Goal: Information Seeking & Learning: Learn about a topic

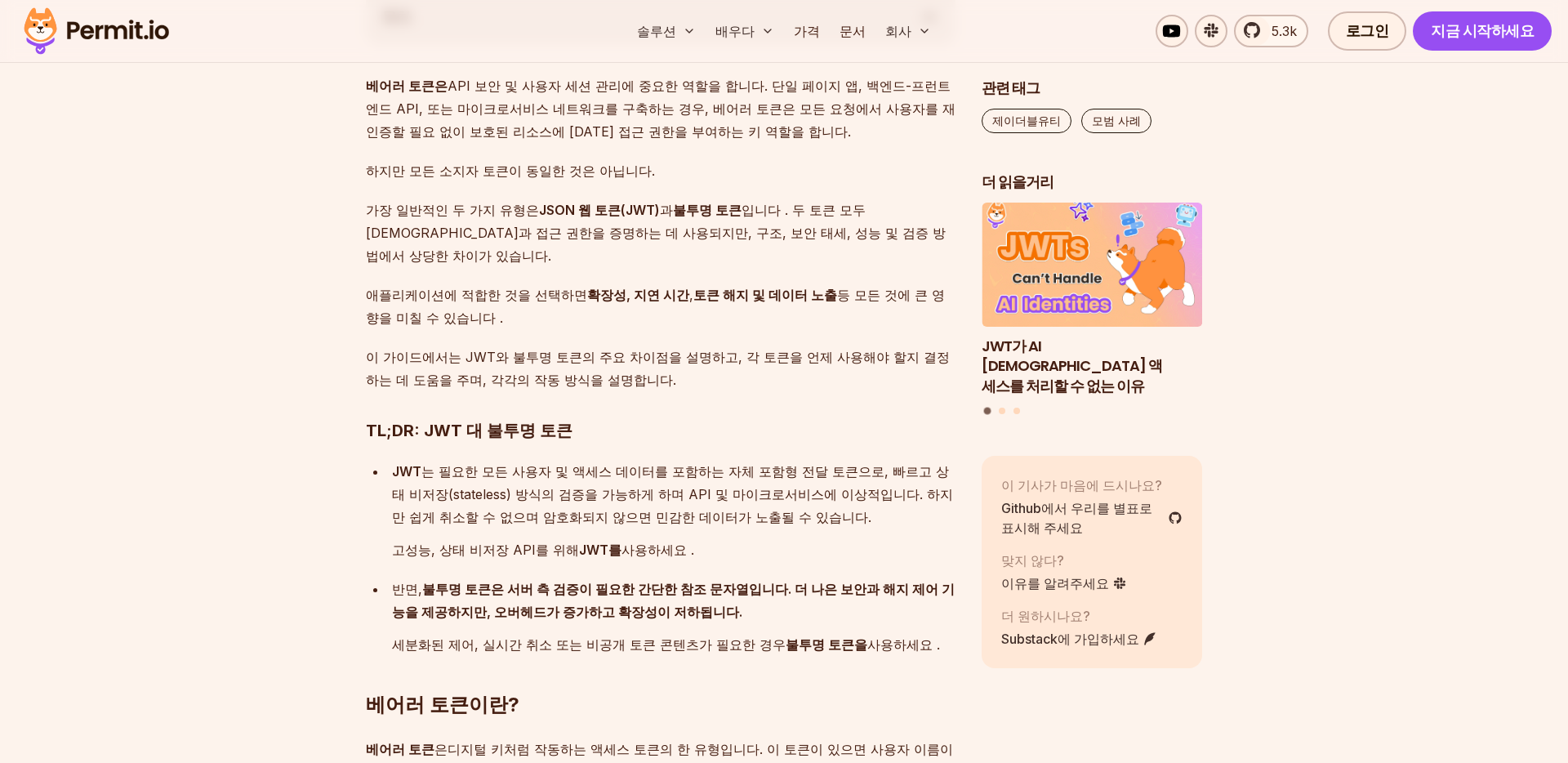
scroll to position [1240, 0]
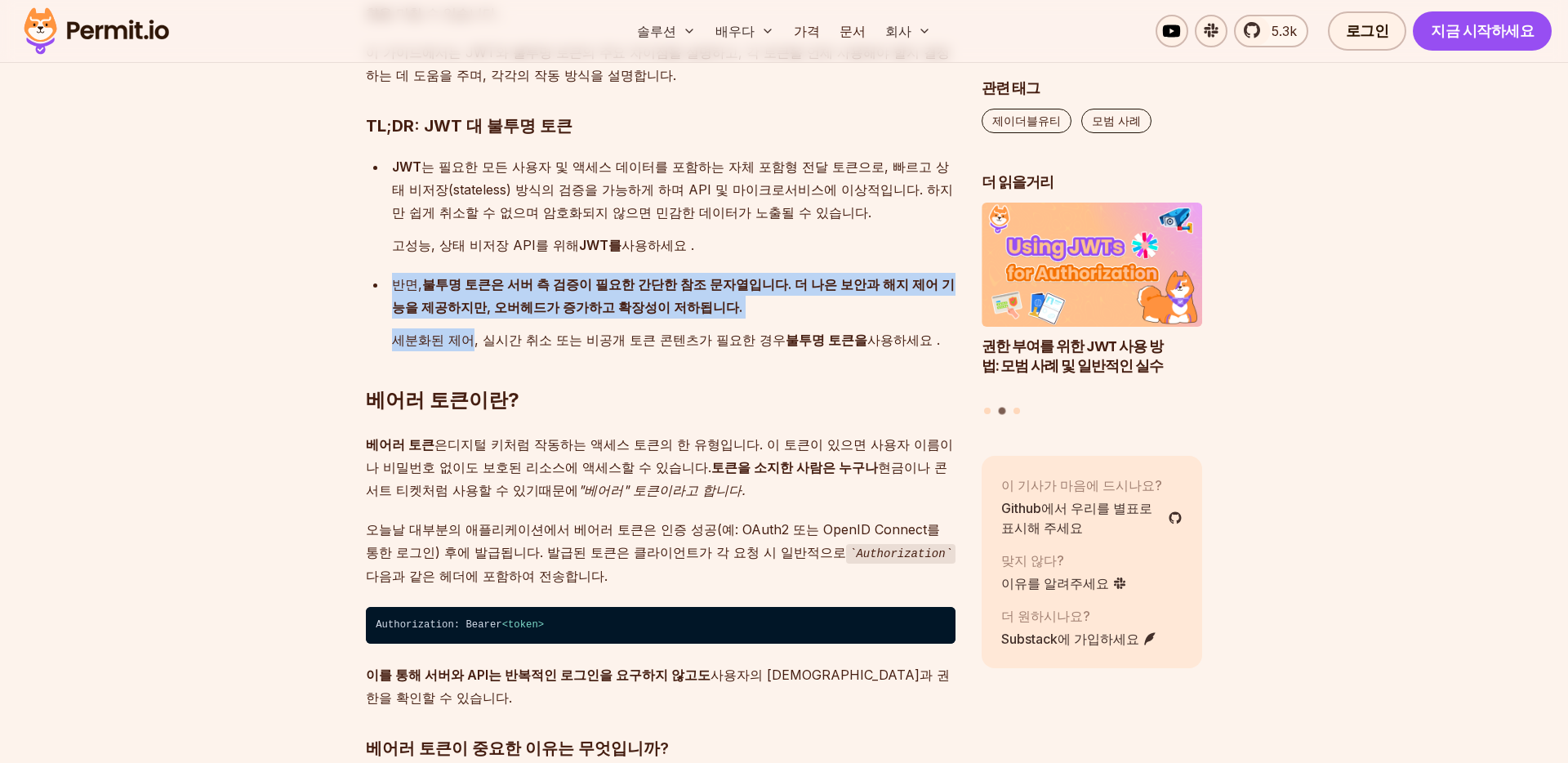
drag, startPoint x: 389, startPoint y: 244, endPoint x: 528, endPoint y: 390, distance: 201.6
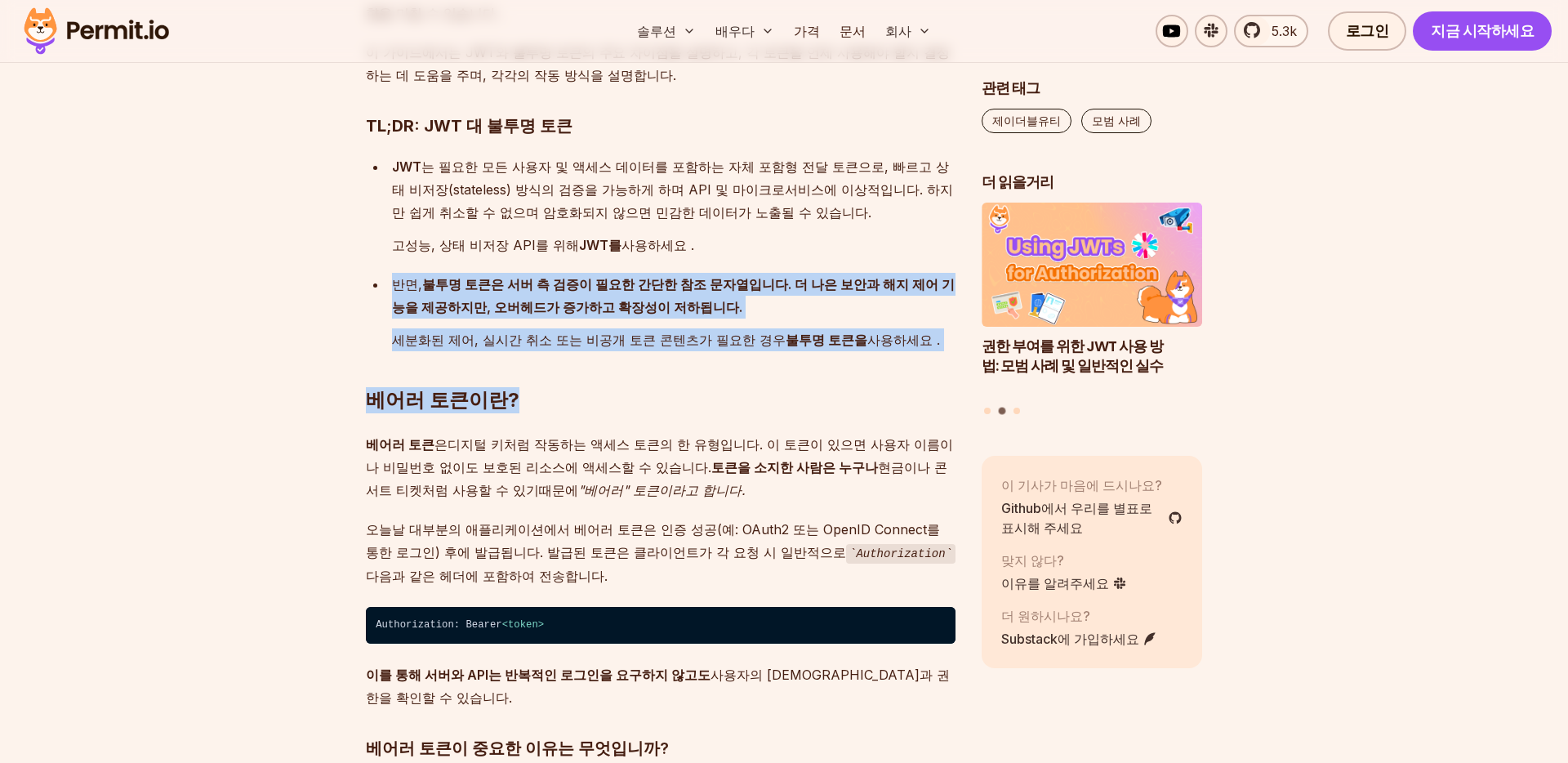
click at [528, 390] on h2 "베어러 토큰이란?" at bounding box center [661, 368] width 590 height 92
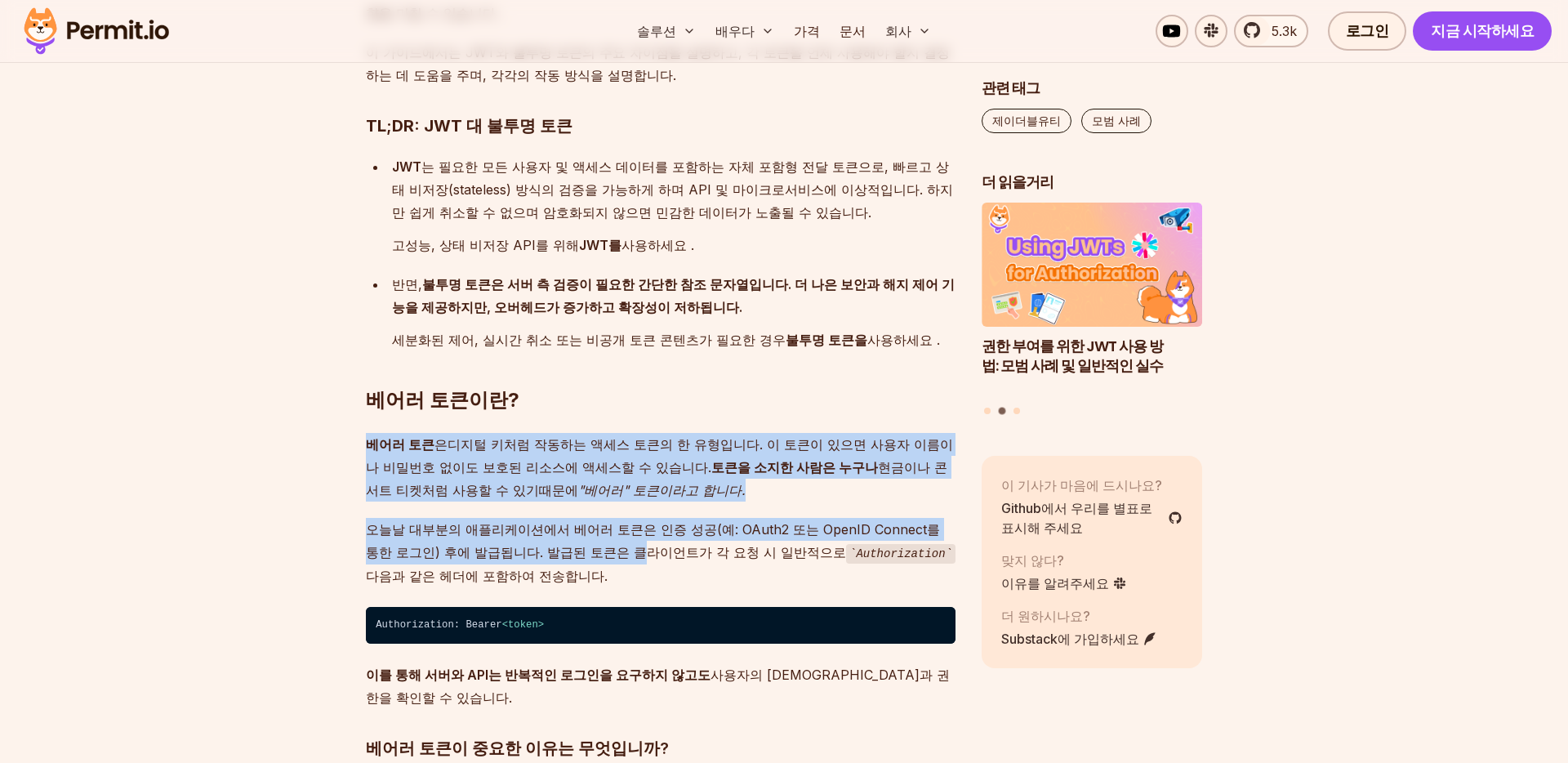
drag, startPoint x: 537, startPoint y: 400, endPoint x: 539, endPoint y: 559, distance: 159.0
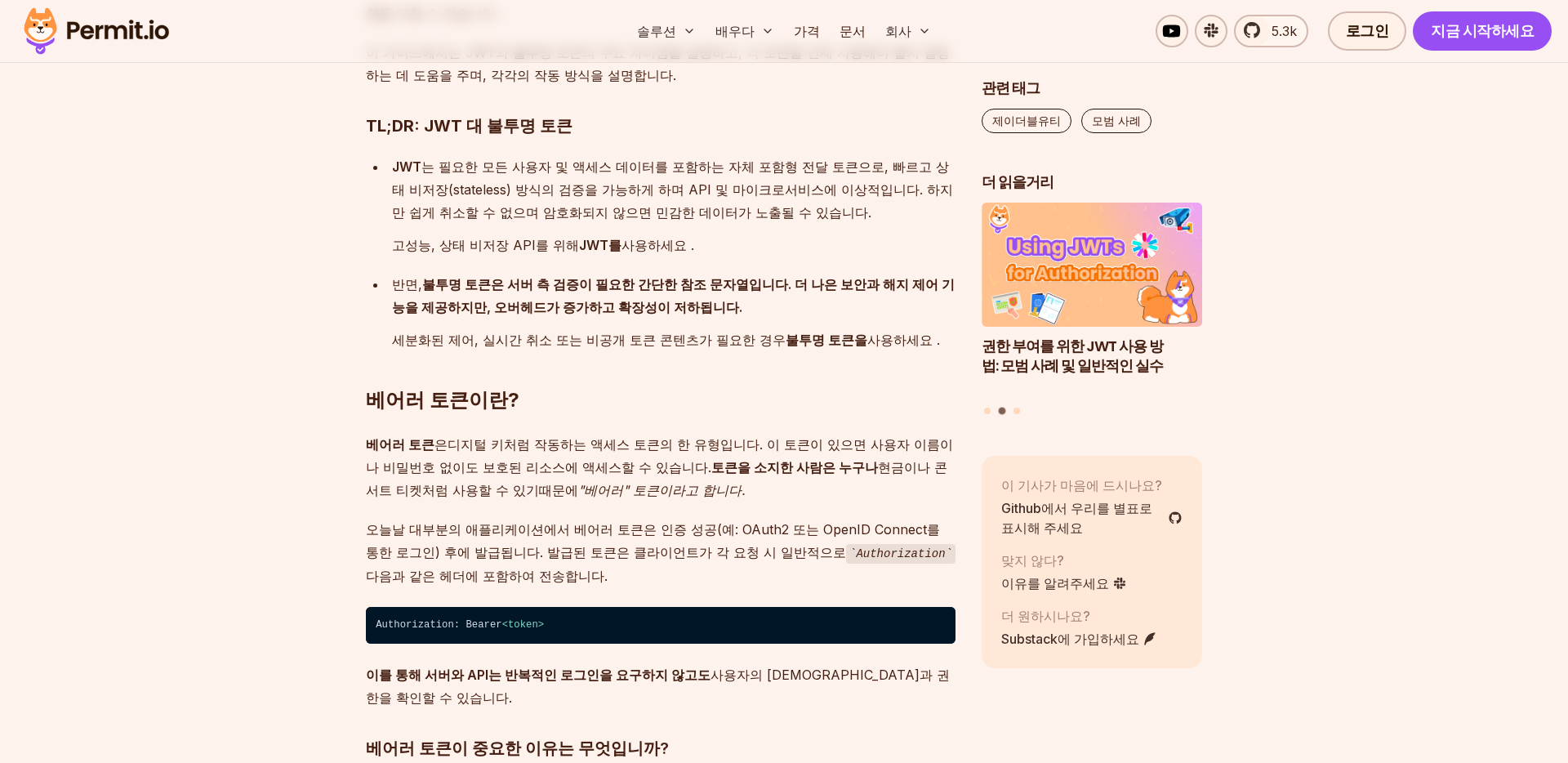
click at [541, 554] on p "오늘날 대부분의 애플리케이션에서 베어러 토큰은 인증 성공(예: OAuth2 또는 OpenID Connect를 통한 로그인) 후에 발급됩니다. …" at bounding box center [661, 552] width 590 height 70
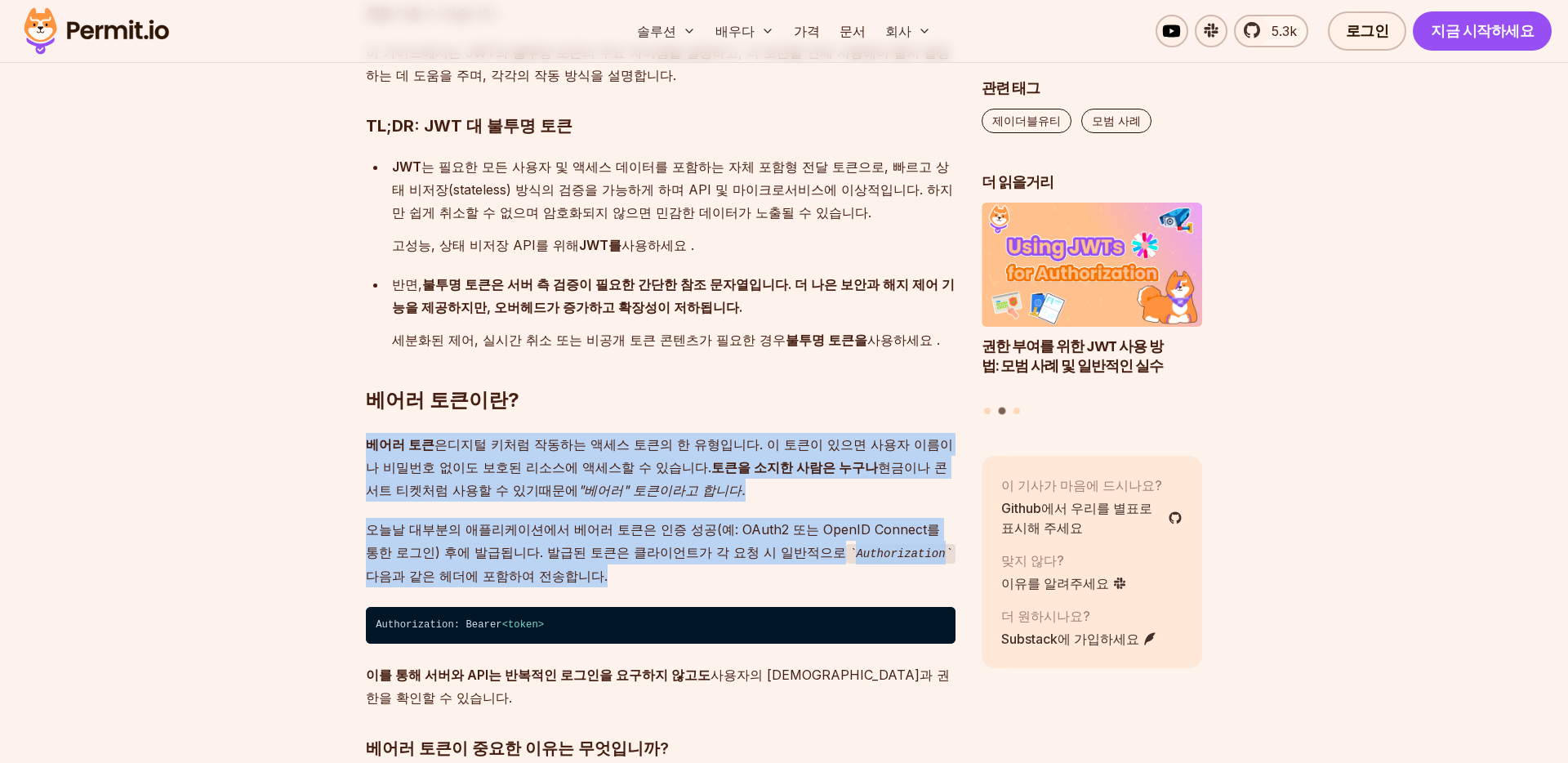
drag, startPoint x: 566, startPoint y: 554, endPoint x: 614, endPoint y: 357, distance: 202.8
click at [614, 357] on h2 "베어러 토큰이란?" at bounding box center [661, 368] width 590 height 92
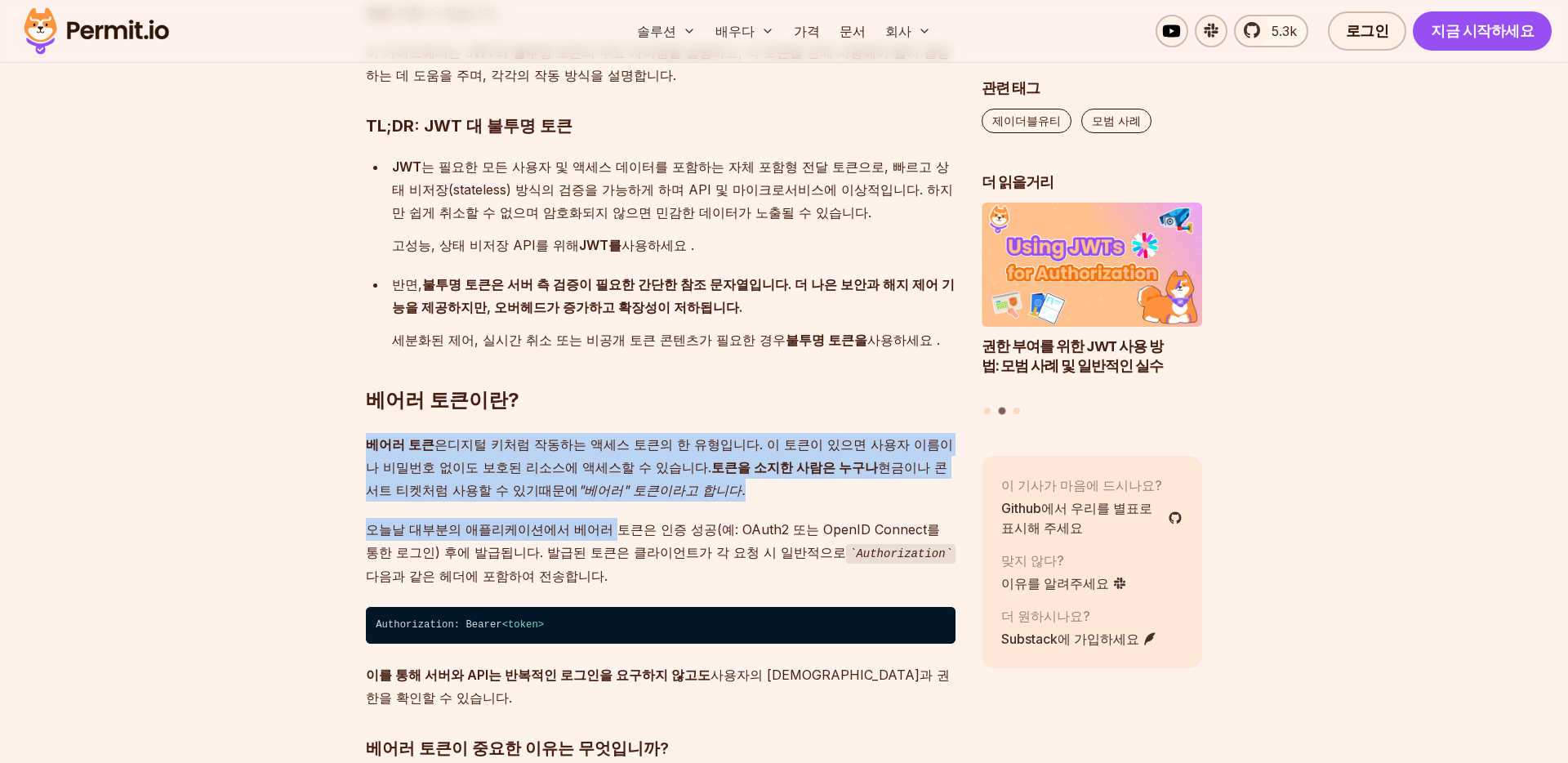
drag, startPoint x: 608, startPoint y: 370, endPoint x: 585, endPoint y: 523, distance: 154.7
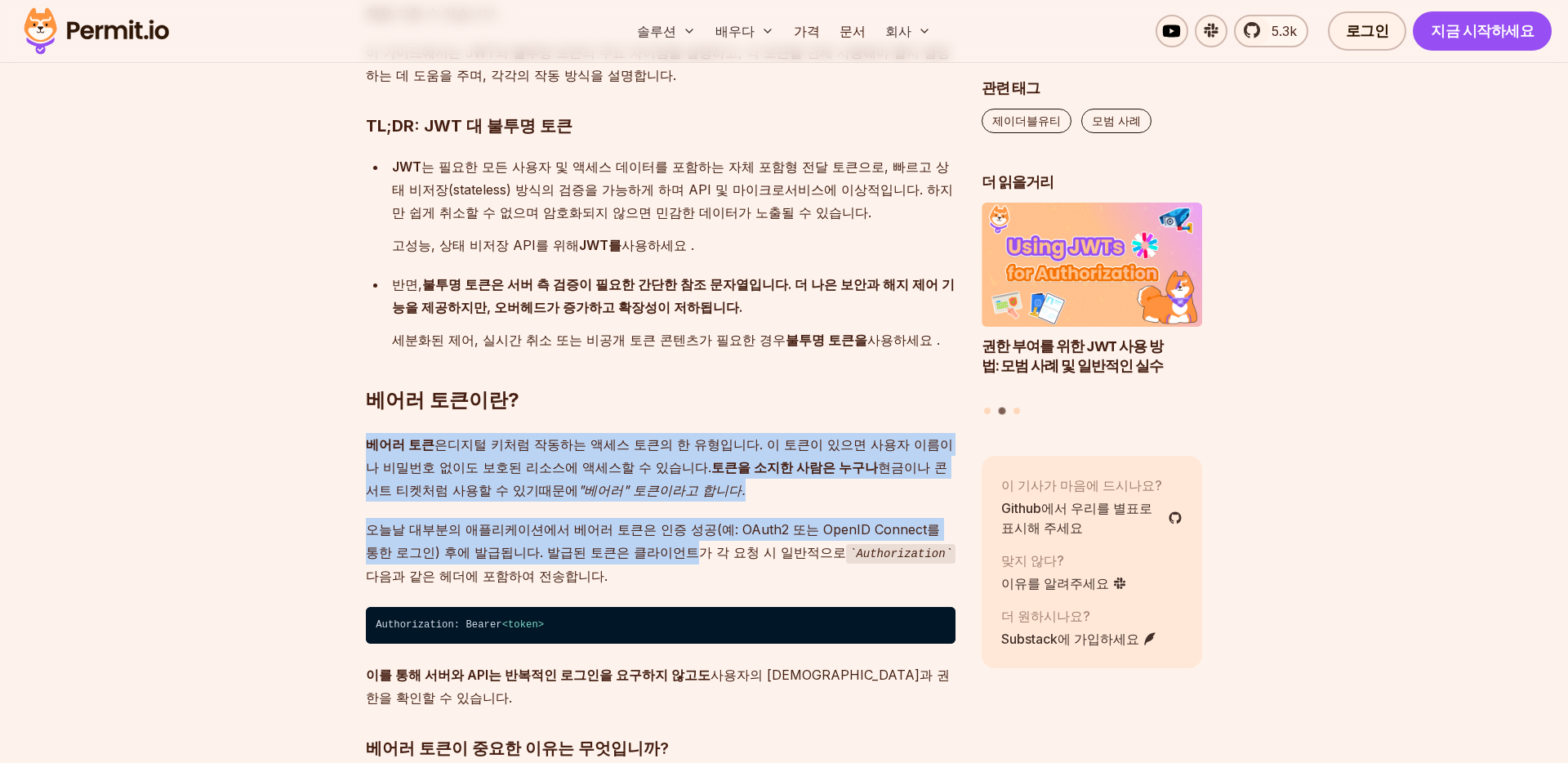
click at [585, 523] on font "오늘날 대부분의 애플리케이션에서 베어러 토큰은 인증 성공(예: OAuth2 또는 OpenID Connect를 통한 로그인) 후에 발급됩니다. …" at bounding box center [653, 540] width 574 height 40
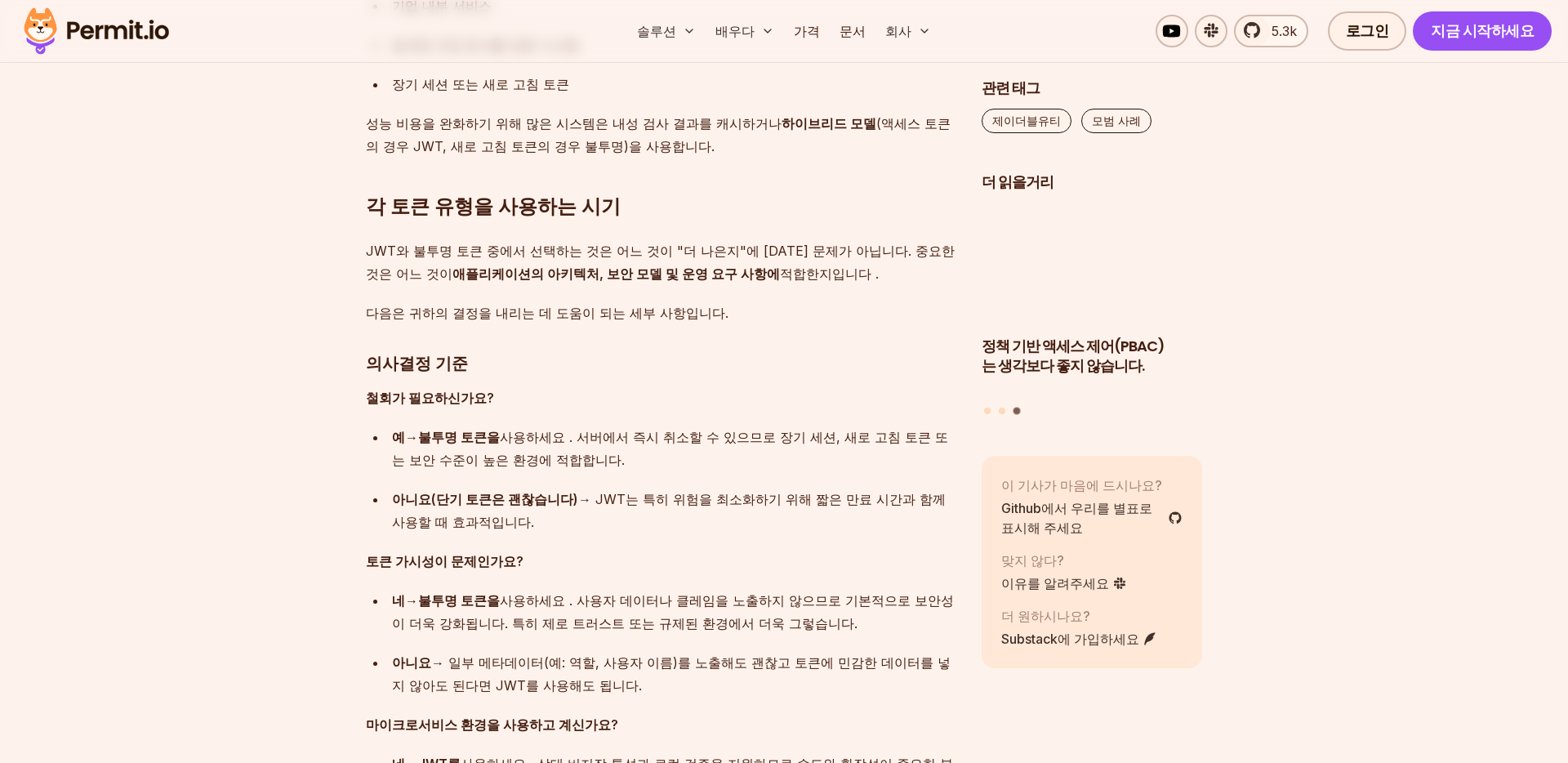
scroll to position [9771, 0]
